Goal: Information Seeking & Learning: Check status

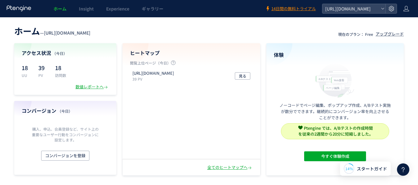
click at [63, 11] on span "ホーム" at bounding box center [60, 9] width 13 height 6
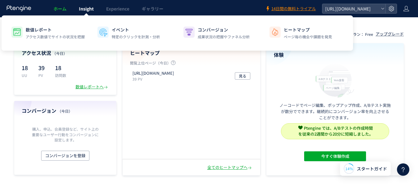
click at [93, 11] on span "Insight" at bounding box center [86, 9] width 15 height 6
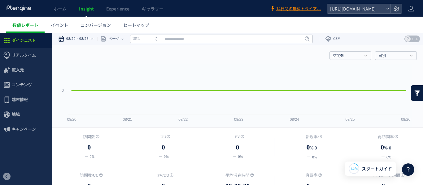
click at [72, 41] on time "08/20" at bounding box center [70, 39] width 9 height 12
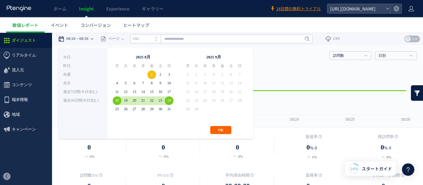
click at [219, 129] on button "OK" at bounding box center [220, 130] width 21 height 8
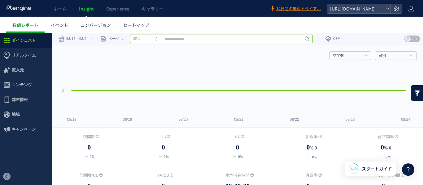
click at [178, 37] on input "text" at bounding box center [221, 39] width 183 height 9
paste input "**********"
type input "**********"
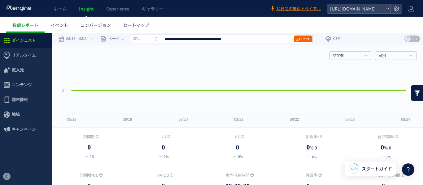
click at [300, 36] on span at bounding box center [298, 39] width 4 height 7
click at [309, 38] on span "Enter" at bounding box center [305, 39] width 8 height 7
click at [113, 59] on div "訪問数 訪問数 [GEOGRAPHIC_DATA] PV 新規率 再訪問率 訪問数/UU PV/UU 平均滞在時間 直帰率 平均ロード時間 日別" at bounding box center [237, 54] width 359 height 19
click at [121, 41] on div "ページ" at bounding box center [109, 39] width 24 height 12
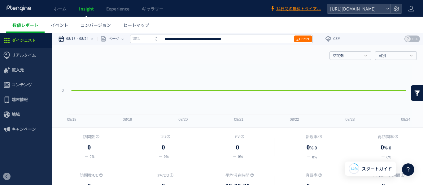
click at [93, 41] on icon at bounding box center [92, 39] width 2 height 12
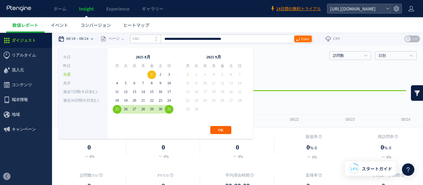
click at [216, 131] on button "OK" at bounding box center [220, 130] width 21 height 8
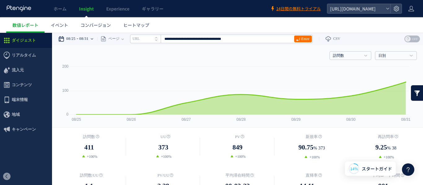
click at [85, 41] on time "08/31" at bounding box center [83, 39] width 9 height 12
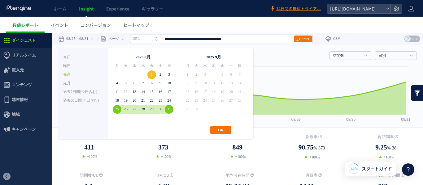
click at [194, 29] on ul "数値レポート イベント コンバージョン ヒートマップ" at bounding box center [214, 24] width 417 height 15
click at [211, 8] on div "ホーム Insight Experience ギャラリー" at bounding box center [135, 8] width 270 height 17
click at [394, 26] on ul "数値レポート イベント コンバージョン ヒートマップ" at bounding box center [214, 24] width 417 height 15
click at [168, 20] on ul "数値レポート イベント コンバージョン ヒートマップ" at bounding box center [214, 24] width 417 height 15
click at [226, 132] on button "OK" at bounding box center [220, 130] width 21 height 8
